Goal: Check status: Check status

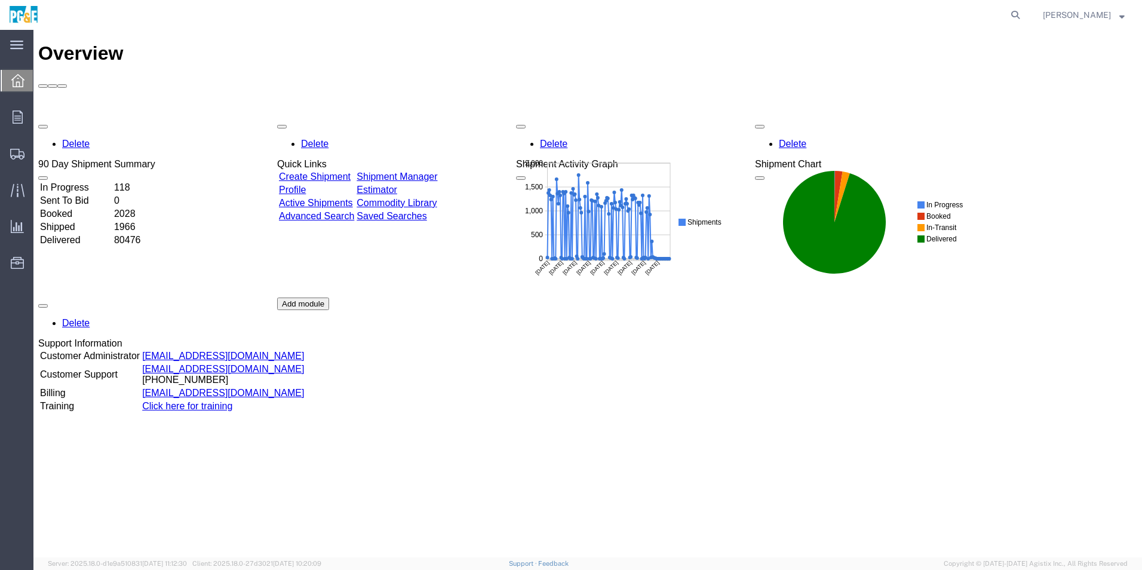
click at [941, 17] on agx-global-search at bounding box center [834, 15] width 382 height 30
click at [941, 11] on agx-global-search at bounding box center [834, 15] width 382 height 30
click at [998, 10] on agx-global-search at bounding box center [834, 15] width 382 height 30
click at [1017, 10] on icon at bounding box center [1015, 15] width 17 height 17
click at [823, 17] on input "search" at bounding box center [825, 15] width 363 height 29
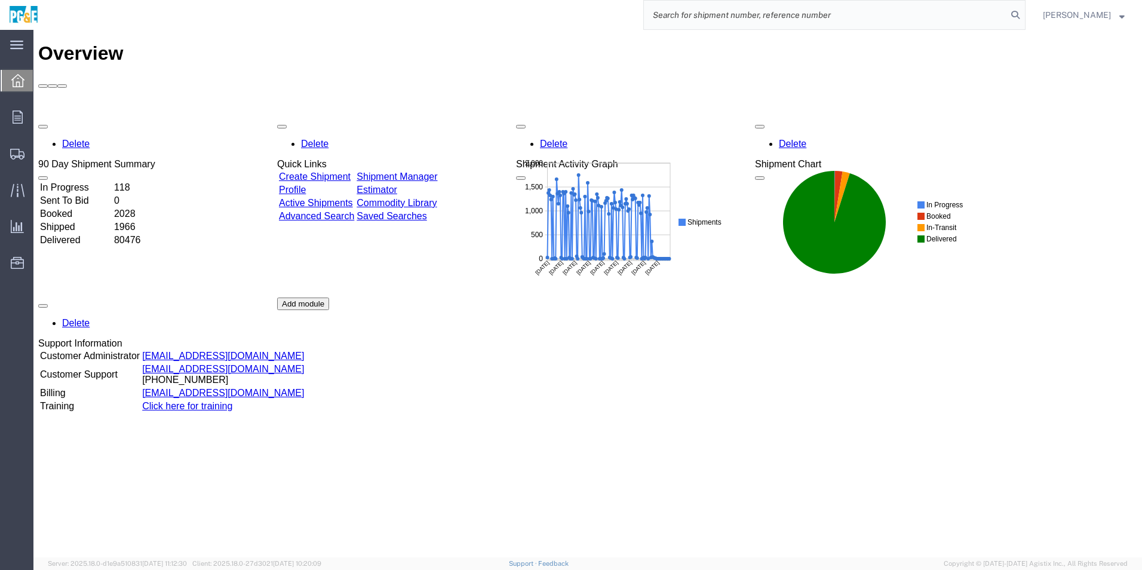
paste input "509331073"
type input "509331073"
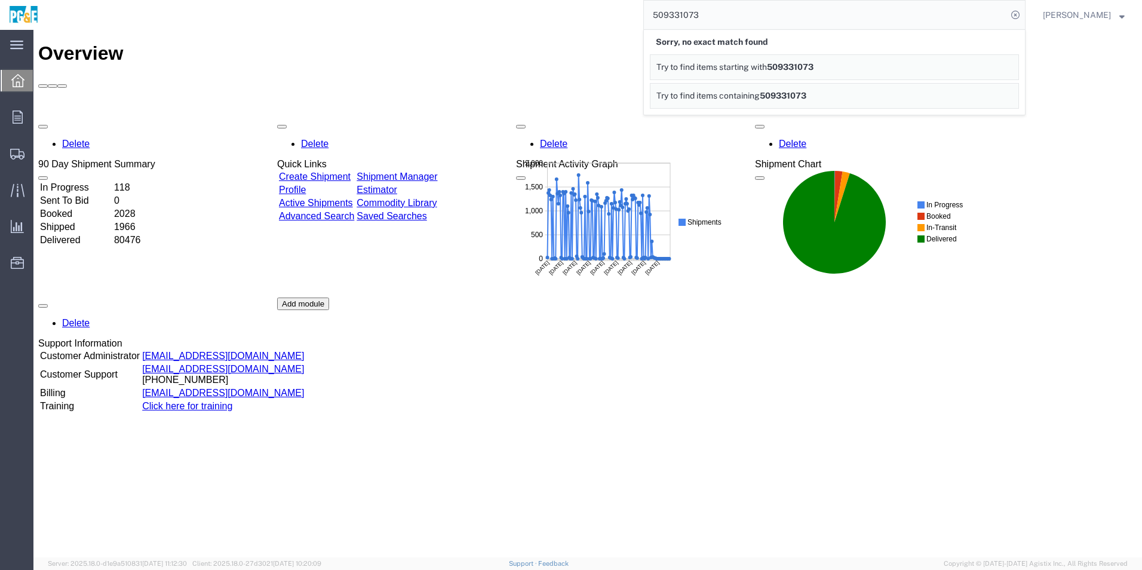
click at [809, 329] on div "Delete 90 Day Shipment Summary In Progress 118 Sent To Bid 0 Booked 2028 Shippe…" at bounding box center [587, 297] width 1099 height 358
